Goal: Information Seeking & Learning: Find specific fact

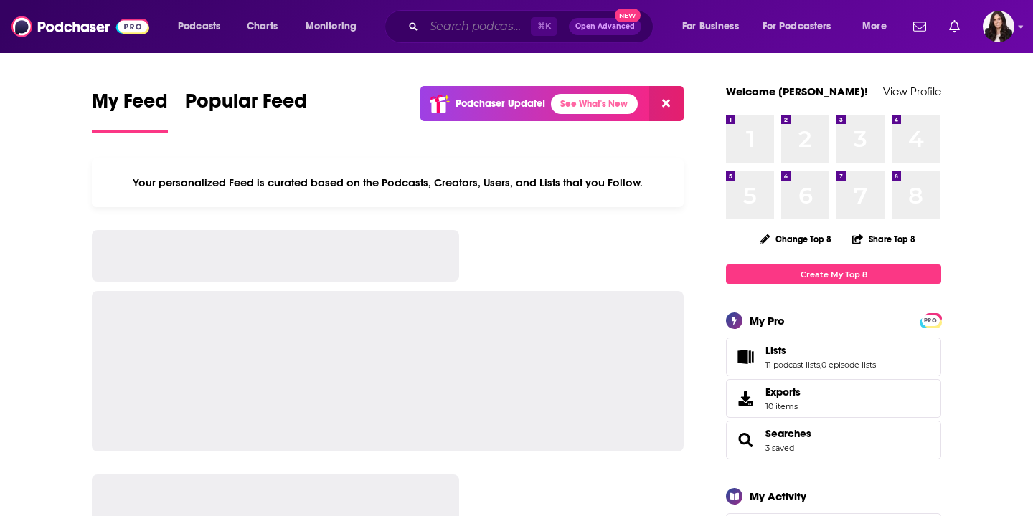
click at [427, 30] on input "Search podcasts, credits, & more..." at bounding box center [477, 26] width 107 height 23
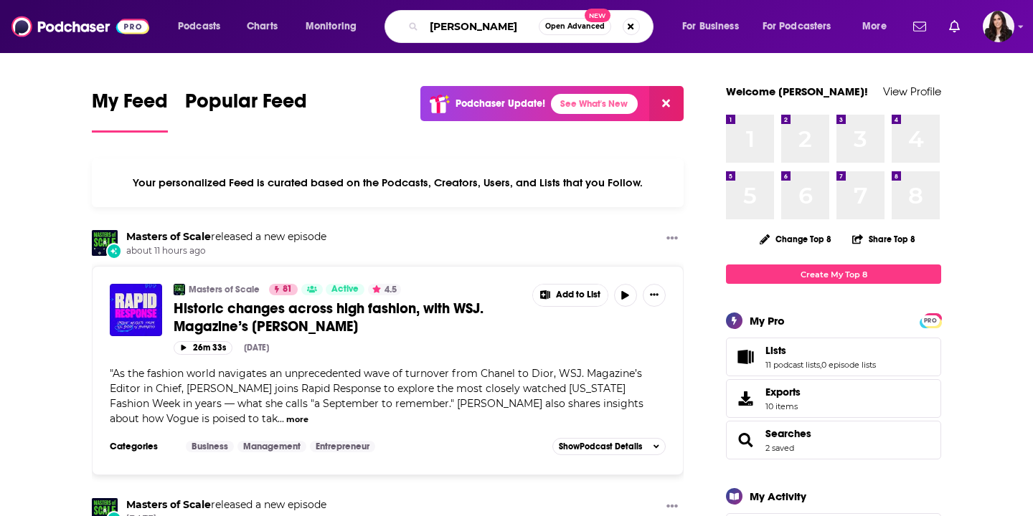
type input "[PERSON_NAME]"
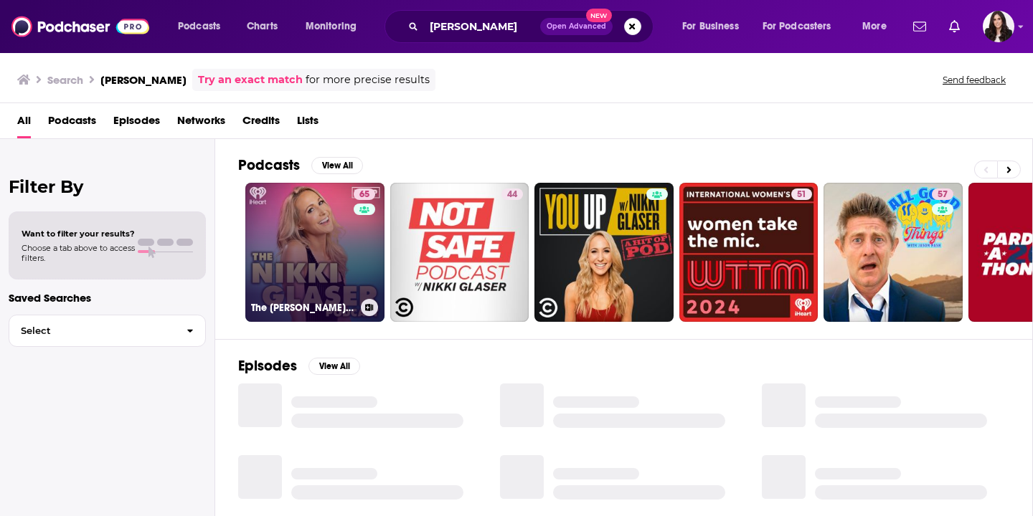
click at [319, 257] on link "65 The [PERSON_NAME] Podcast" at bounding box center [314, 252] width 139 height 139
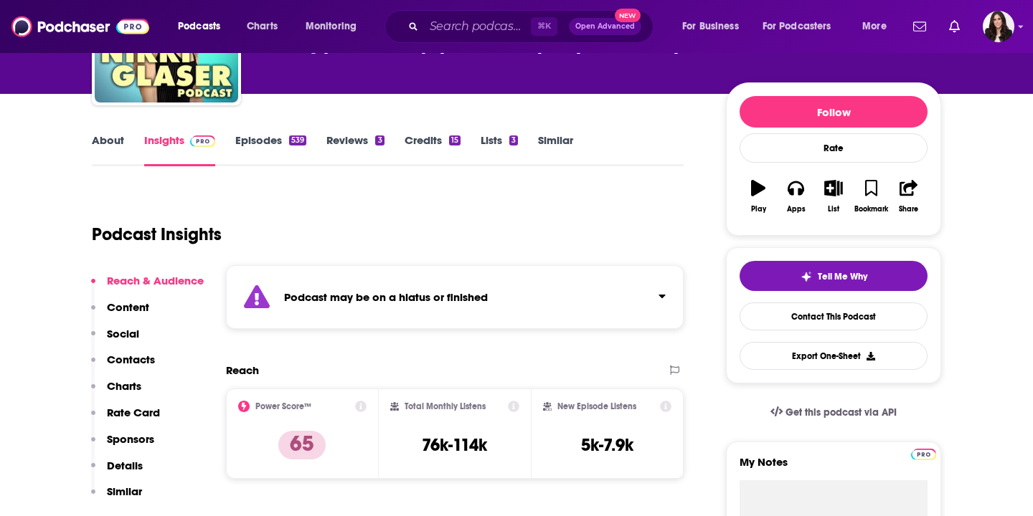
scroll to position [147, 0]
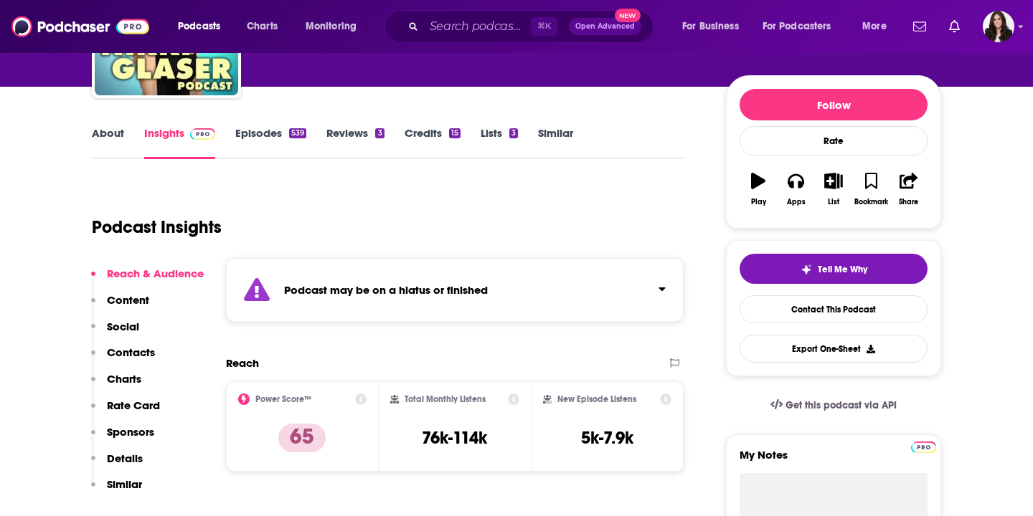
click at [125, 354] on p "Contacts" at bounding box center [131, 353] width 48 height 14
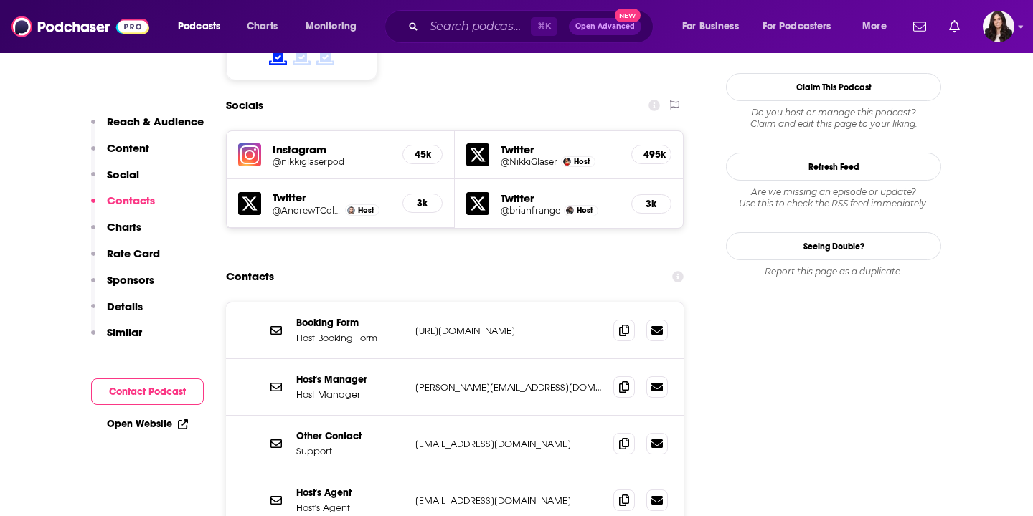
scroll to position [1308, 0]
